Goal: Information Seeking & Learning: Learn about a topic

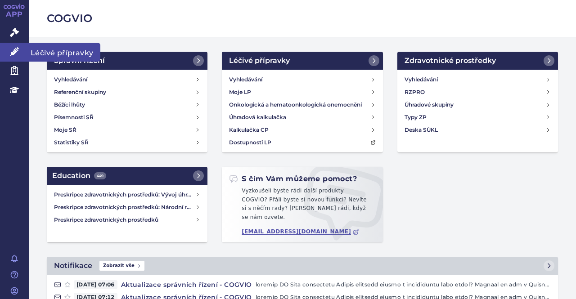
click at [44, 49] on span "Léčivé přípravky" at bounding box center [65, 52] width 72 height 19
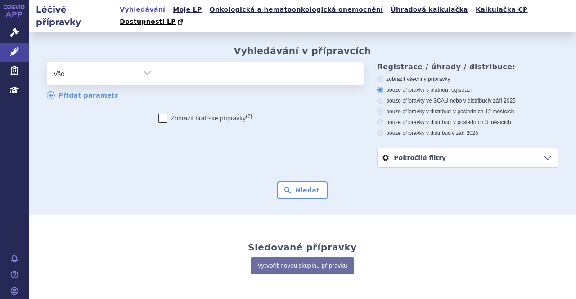
click at [252, 67] on ul at bounding box center [259, 72] width 203 height 19
click at [158, 67] on select at bounding box center [158, 73] width 0 height 22
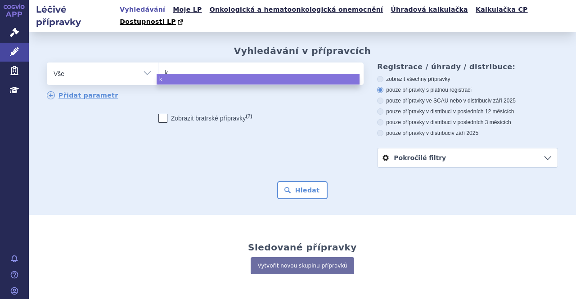
type input "ke"
type input "kesi"
type input "kesim"
type input "kesimp"
type input "kesimpt"
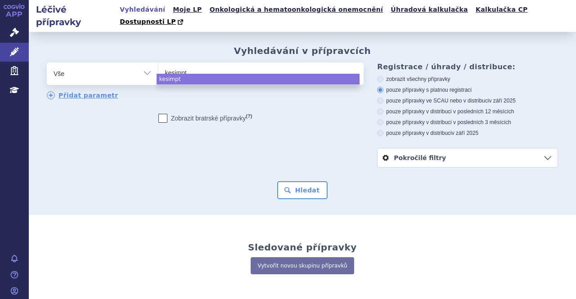
type input "kesimpta"
select select "kesimpta"
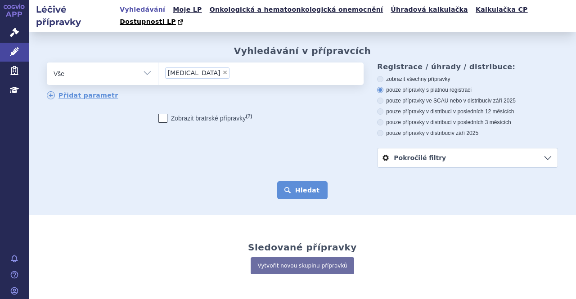
click at [301, 181] on button "Hledat" at bounding box center [302, 190] width 51 height 18
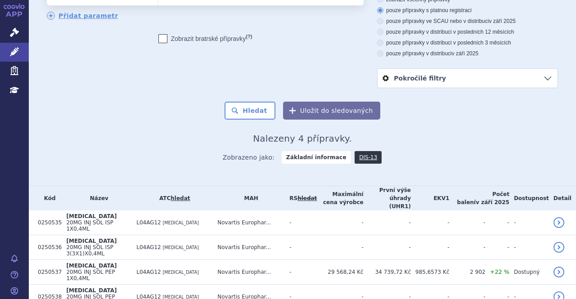
scroll to position [80, 0]
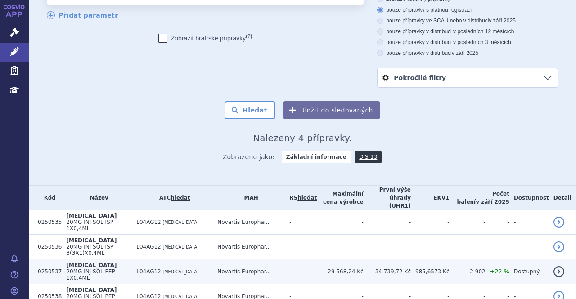
click at [140, 260] on td "L04AG12 OFATUMUMAB" at bounding box center [172, 272] width 81 height 25
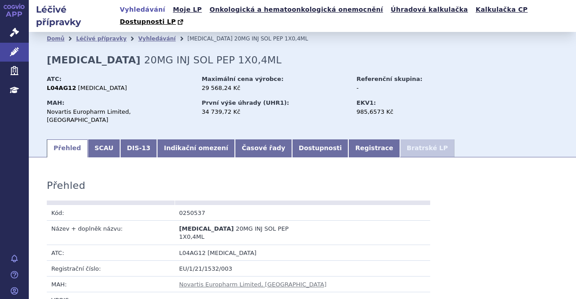
click at [184, 139] on link "Indikační omezení" at bounding box center [196, 148] width 78 height 18
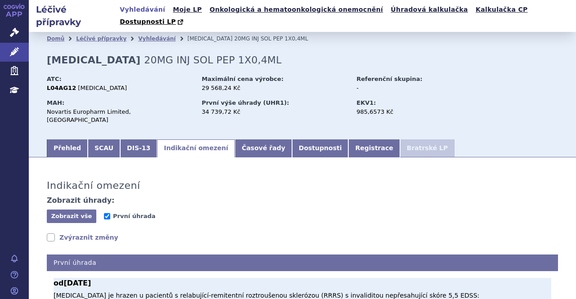
scroll to position [142, 0]
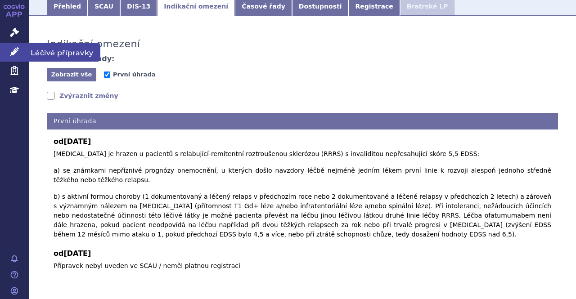
click at [40, 51] on span "Léčivé přípravky" at bounding box center [65, 52] width 72 height 19
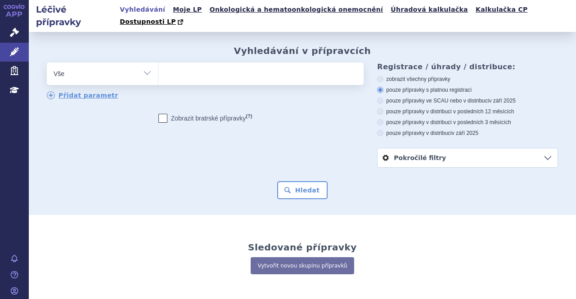
click at [182, 63] on ul at bounding box center [259, 72] width 203 height 19
click at [158, 63] on select at bounding box center [158, 73] width 0 height 22
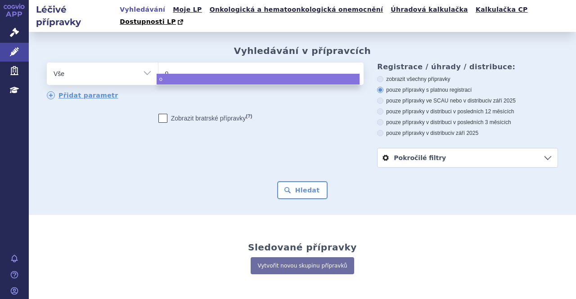
type input "oc"
type input "ocre"
type input "ocrev"
type input "[MEDICAL_DATA]"
select select "[MEDICAL_DATA]"
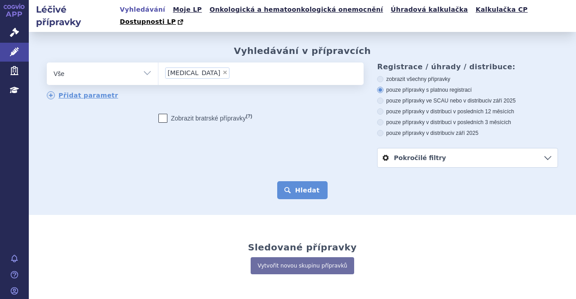
click at [292, 181] on button "Hledat" at bounding box center [302, 190] width 51 height 18
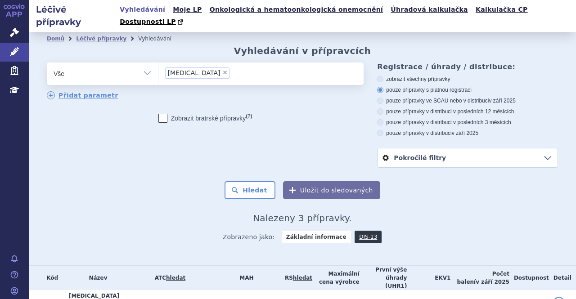
scroll to position [62, 0]
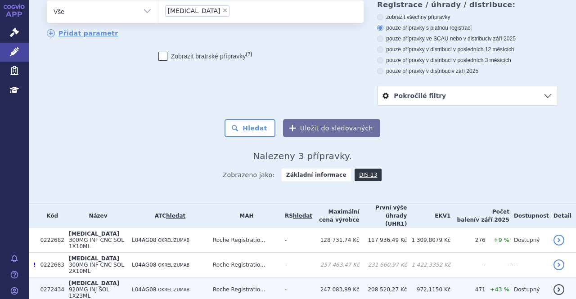
click at [103, 287] on span "920MG INJ SOL 1X23ML" at bounding box center [89, 293] width 40 height 13
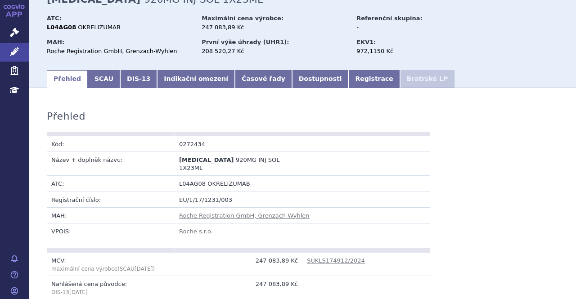
scroll to position [59, 0]
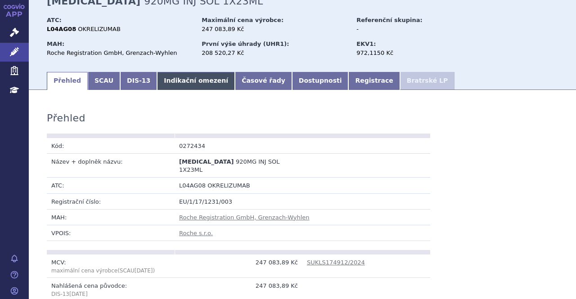
click at [182, 72] on link "Indikační omezení" at bounding box center [196, 81] width 78 height 18
